Goal: Information Seeking & Learning: Compare options

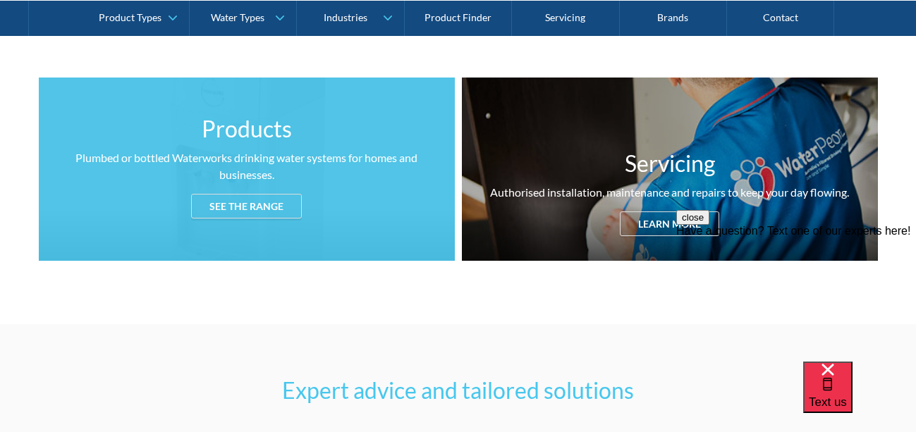
click at [263, 208] on div "See the range" at bounding box center [246, 206] width 111 height 25
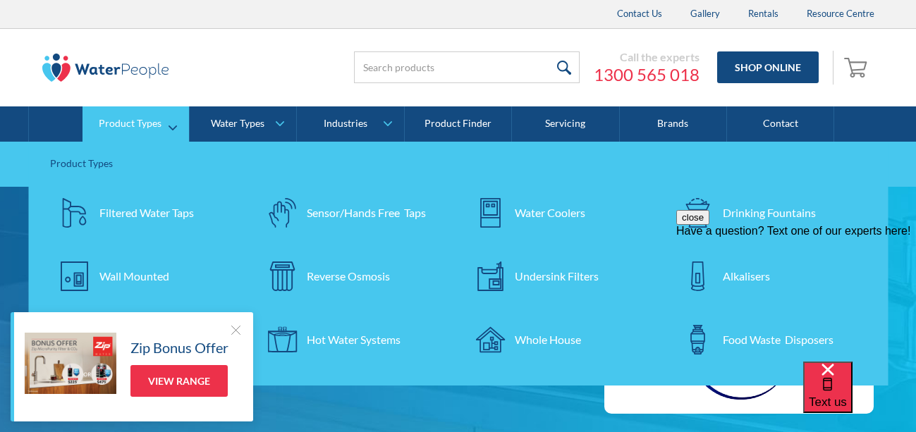
click at [553, 211] on div "Water Coolers" at bounding box center [550, 212] width 70 height 17
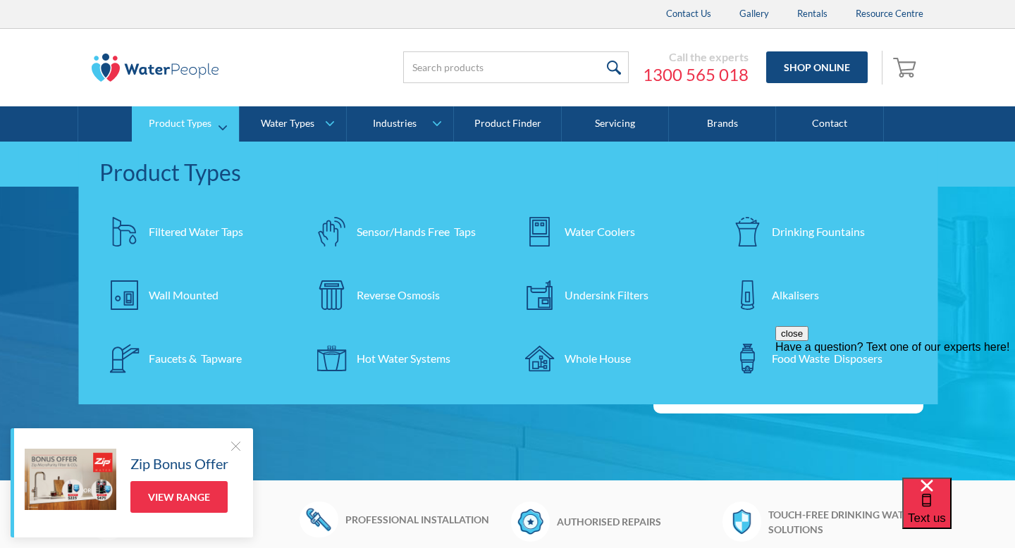
scroll to position [549, 0]
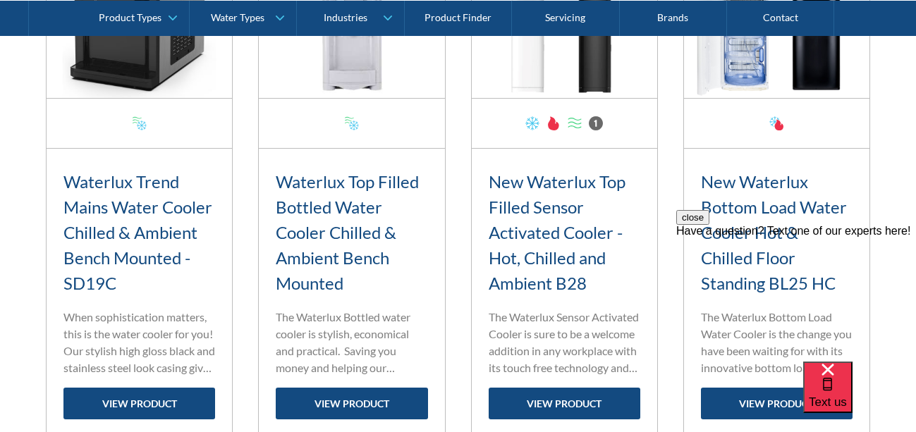
scroll to position [1796, 0]
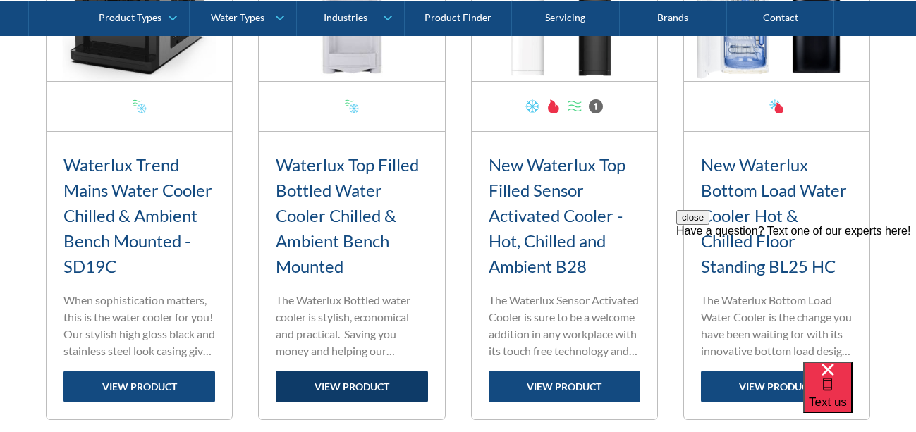
click at [345, 385] on link "view product" at bounding box center [352, 387] width 152 height 32
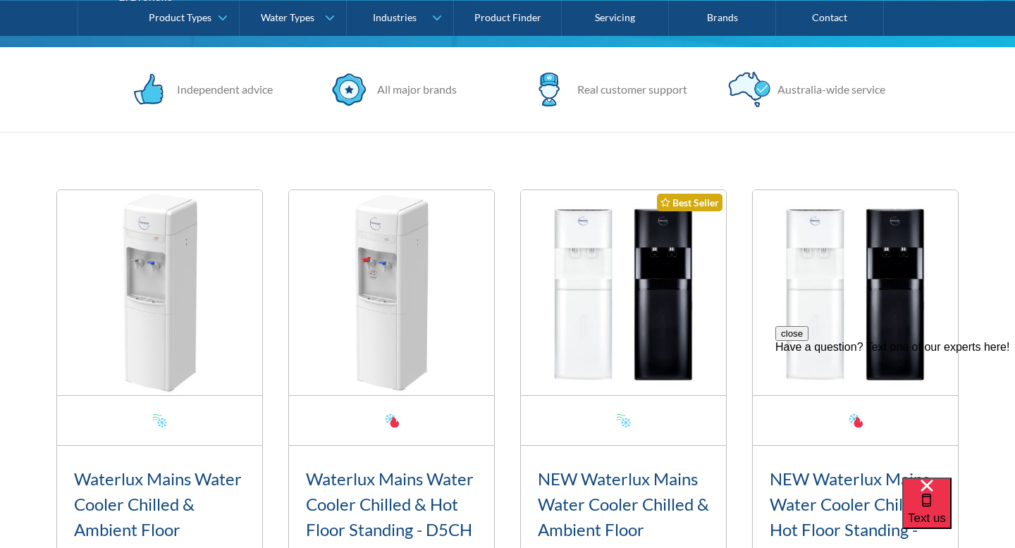
scroll to position [0, 0]
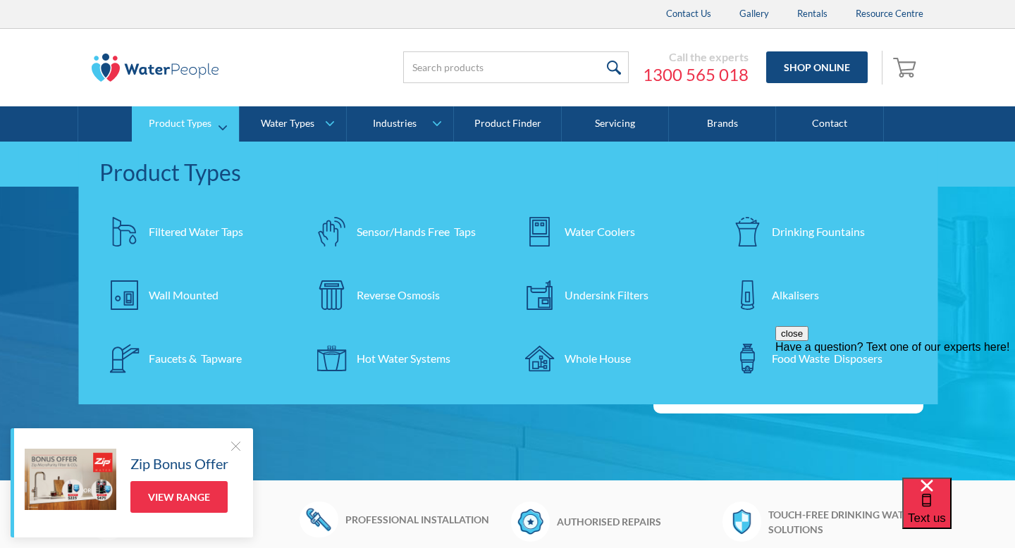
click at [596, 233] on div "Water Coolers" at bounding box center [600, 231] width 70 height 17
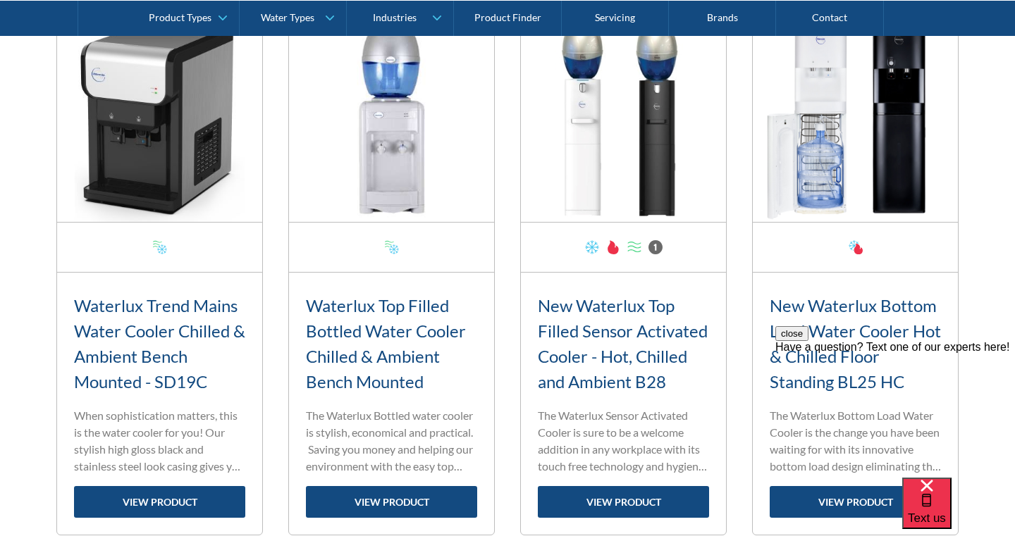
scroll to position [1697, 0]
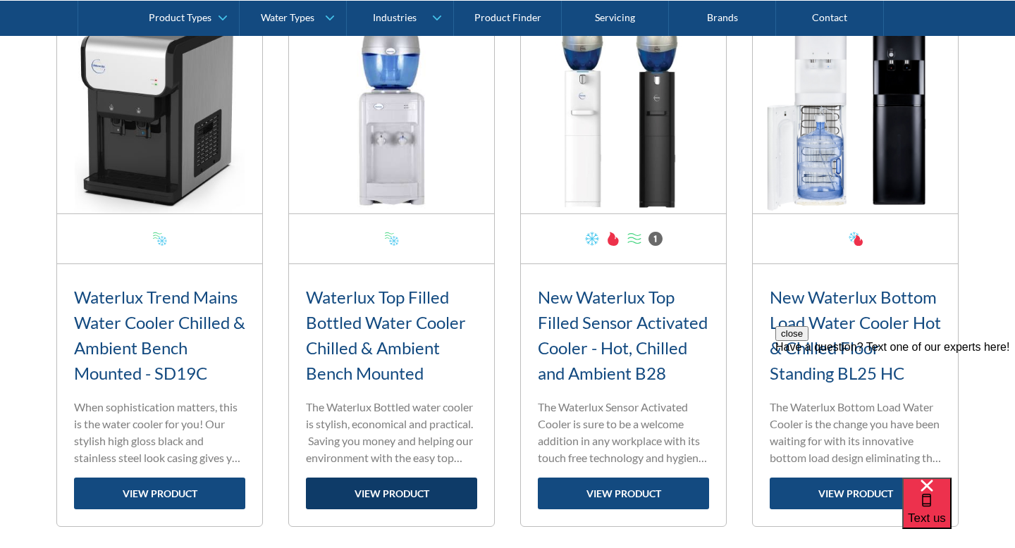
click at [410, 494] on link "view product" at bounding box center [391, 494] width 171 height 32
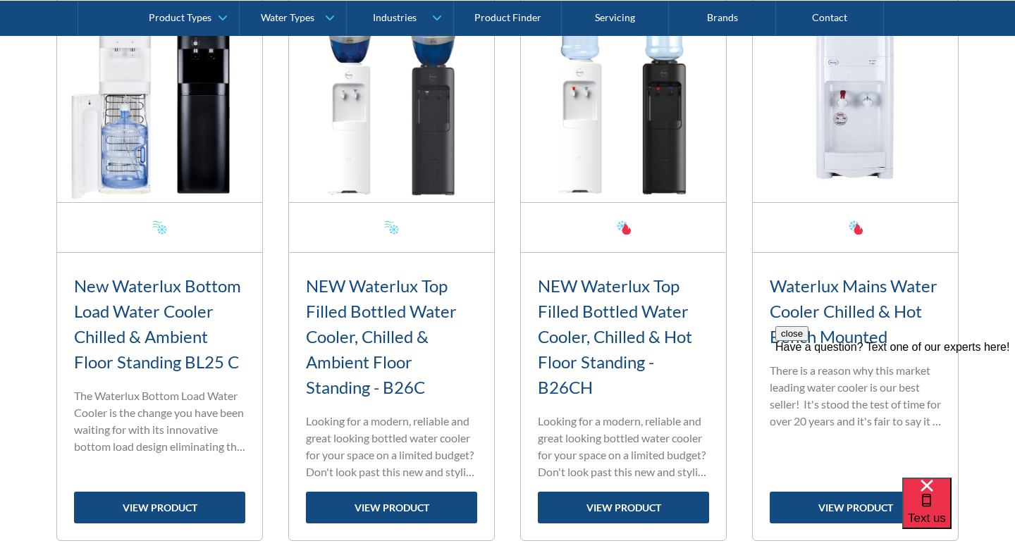
scroll to position [2254, 0]
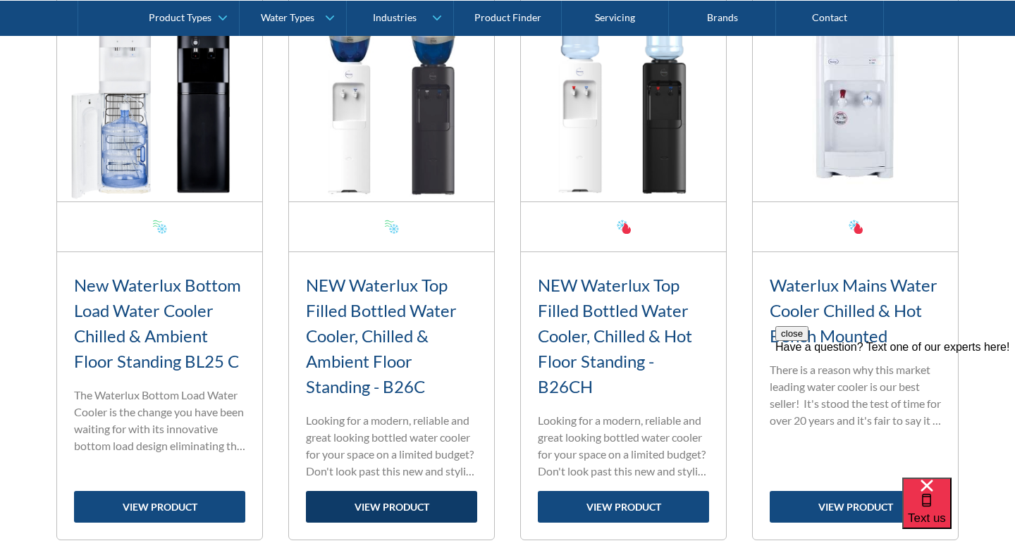
click at [381, 503] on link "view product" at bounding box center [391, 507] width 171 height 32
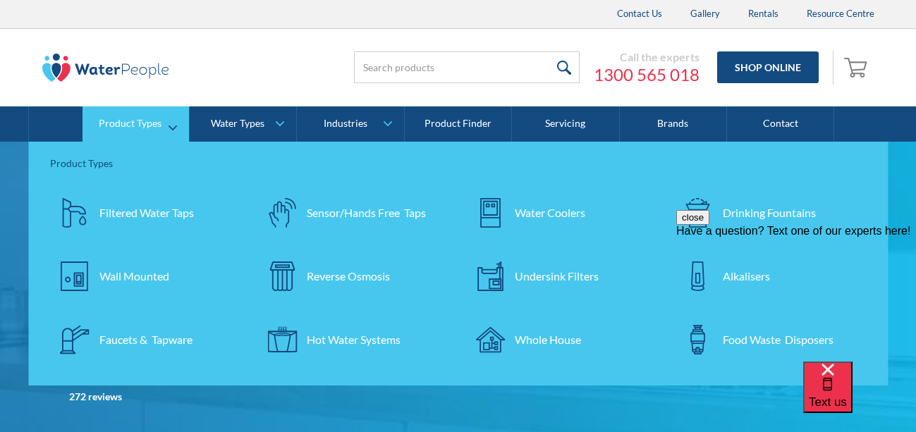
click at [530, 211] on div "Water Coolers" at bounding box center [550, 212] width 70 height 17
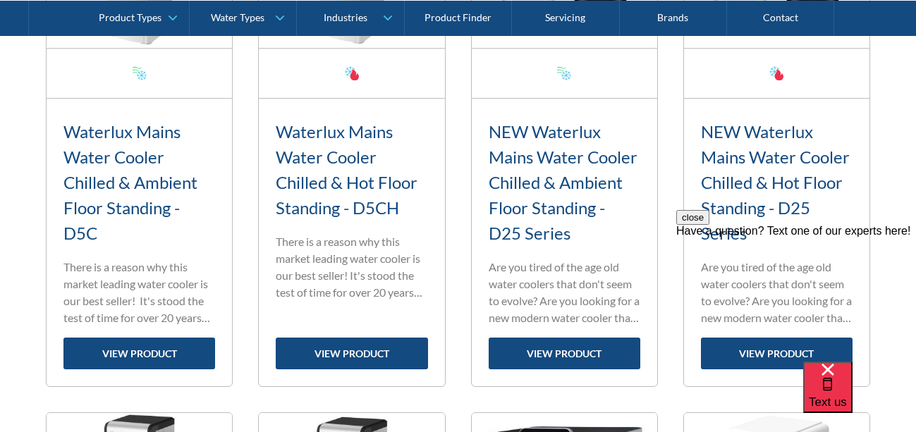
scroll to position [728, 0]
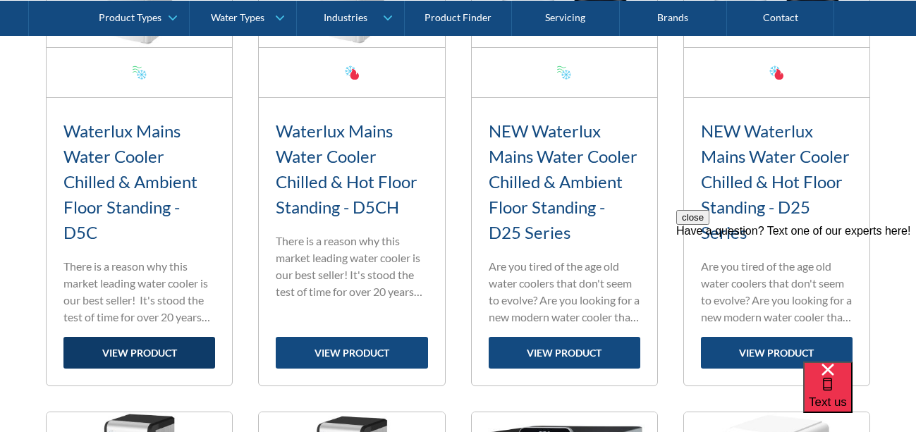
click at [105, 350] on link "view product" at bounding box center [139, 353] width 152 height 32
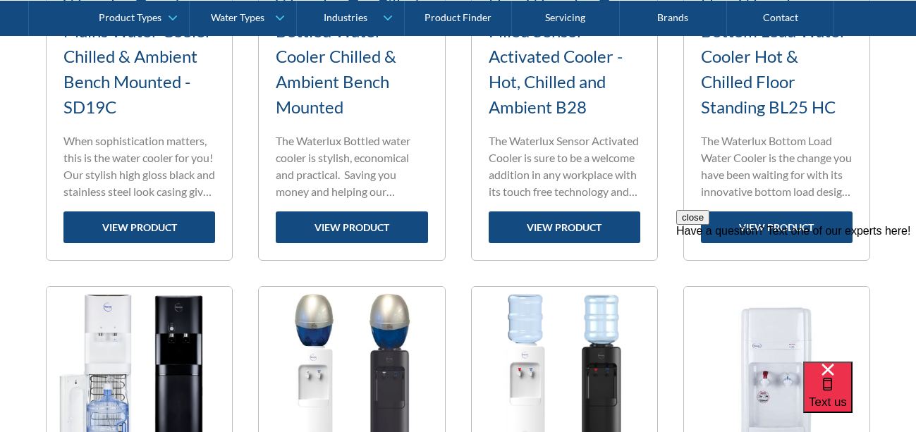
scroll to position [1965, 0]
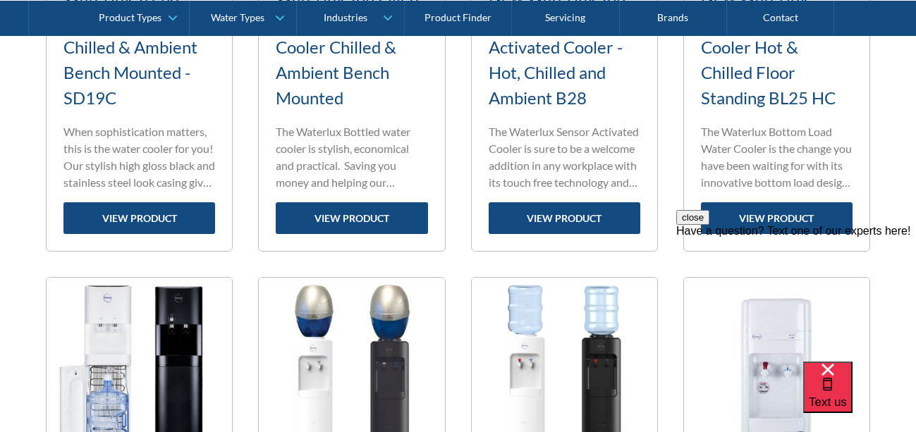
click at [751, 225] on div "close Have a question? Text one of our experts here!" at bounding box center [796, 294] width 240 height 169
click at [761, 221] on div "close Have a question? Text one of our experts here!" at bounding box center [796, 294] width 240 height 169
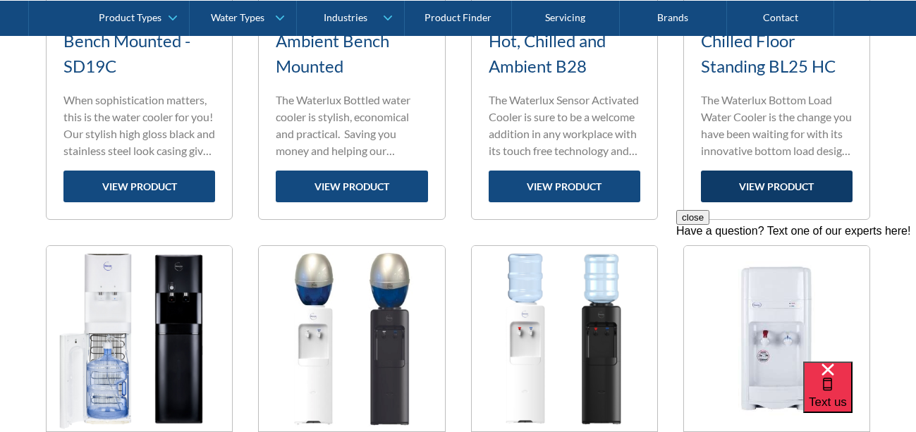
scroll to position [2008, 0]
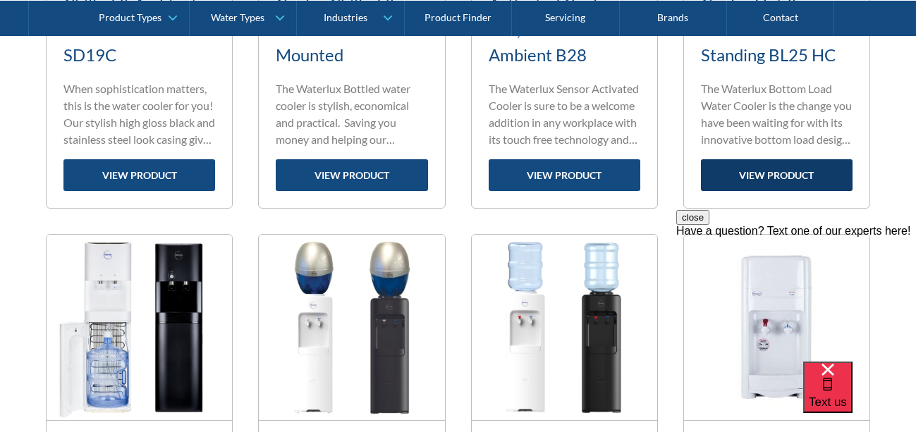
click at [772, 171] on link "view product" at bounding box center [777, 175] width 152 height 32
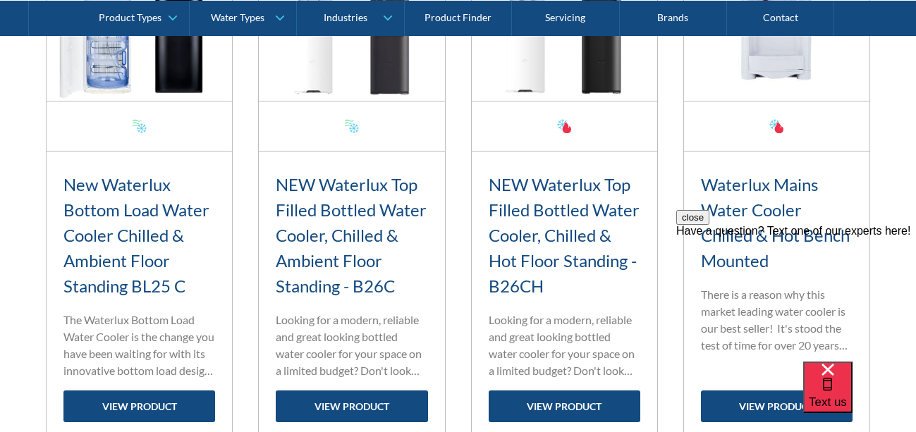
scroll to position [2341, 0]
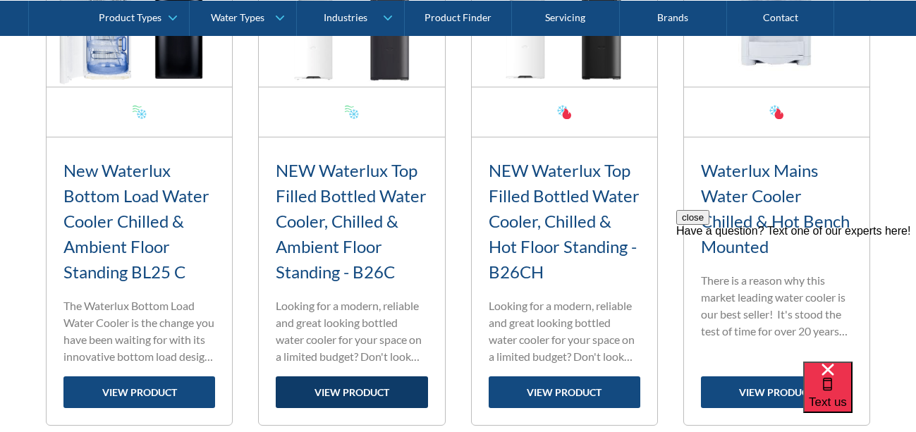
click at [349, 393] on link "view product" at bounding box center [352, 392] width 152 height 32
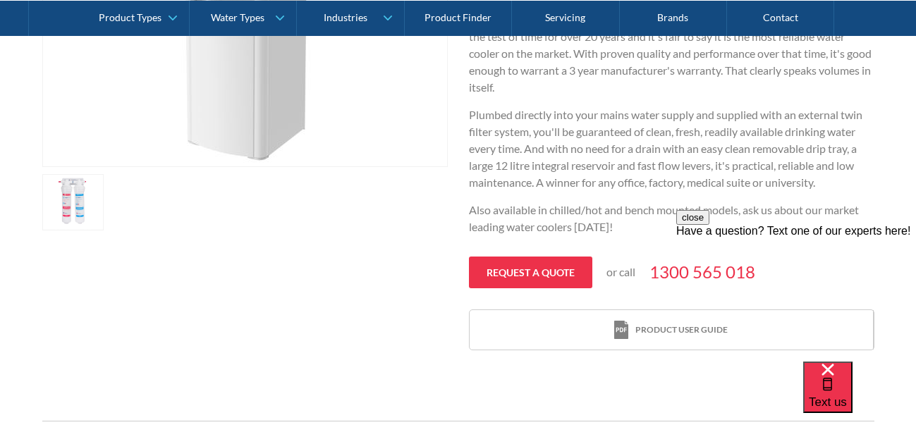
scroll to position [498, 0]
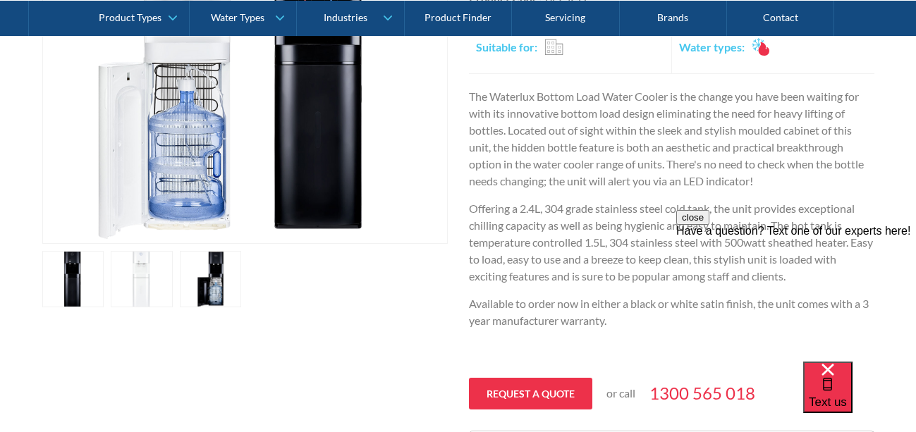
scroll to position [421, 0]
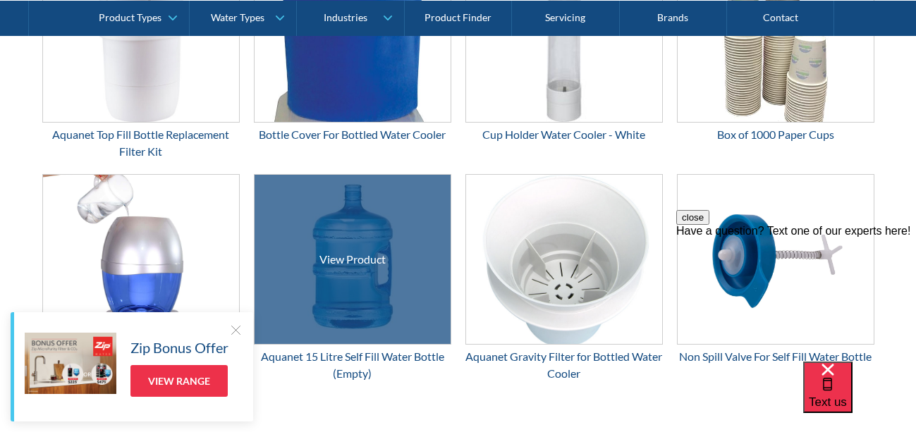
scroll to position [2440, 0]
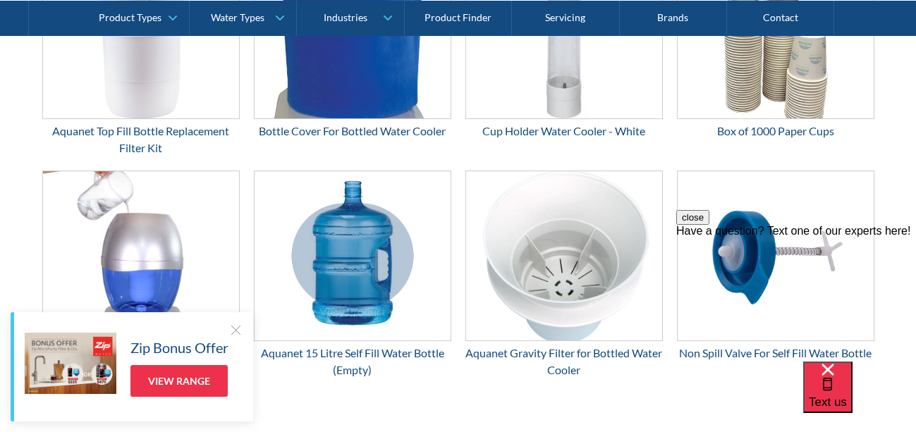
click at [234, 326] on div at bounding box center [235, 330] width 14 height 14
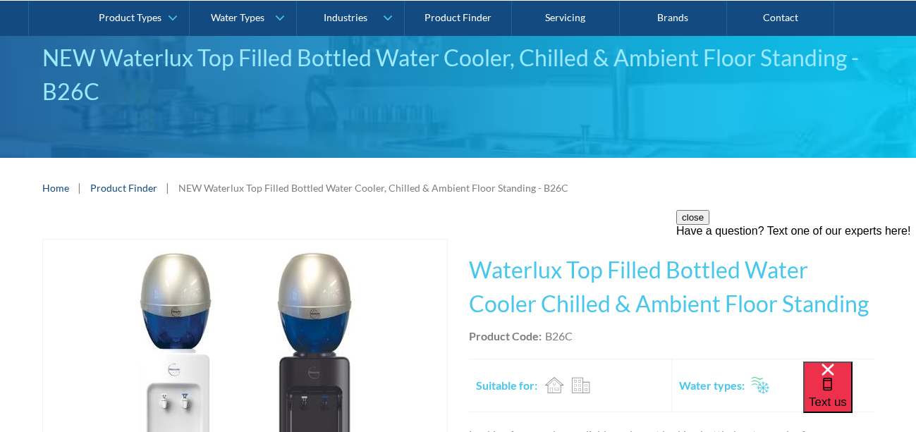
scroll to position [116, 0]
